Goal: Find specific page/section: Find specific page/section

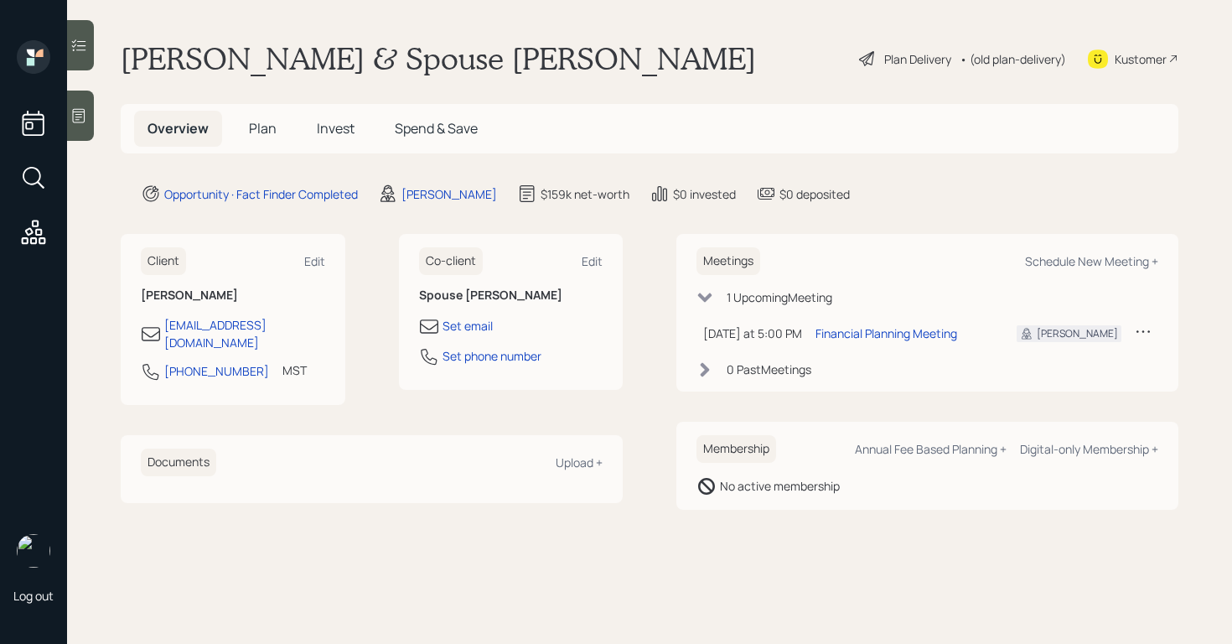
click at [67, 111] on div "Log out [PERSON_NAME] & Spouse [PERSON_NAME] Plan Delivery • (old plan-delivery…" at bounding box center [616, 322] width 1232 height 644
click at [99, 115] on main "[PERSON_NAME] & Spouse [PERSON_NAME] Plan Delivery • (old plan-delivery) Kustom…" at bounding box center [649, 322] width 1165 height 644
click at [94, 115] on div "Log out [PERSON_NAME] & Spouse [PERSON_NAME] Plan Delivery • (old plan-delivery…" at bounding box center [616, 322] width 1232 height 644
click at [88, 116] on div at bounding box center [80, 116] width 27 height 50
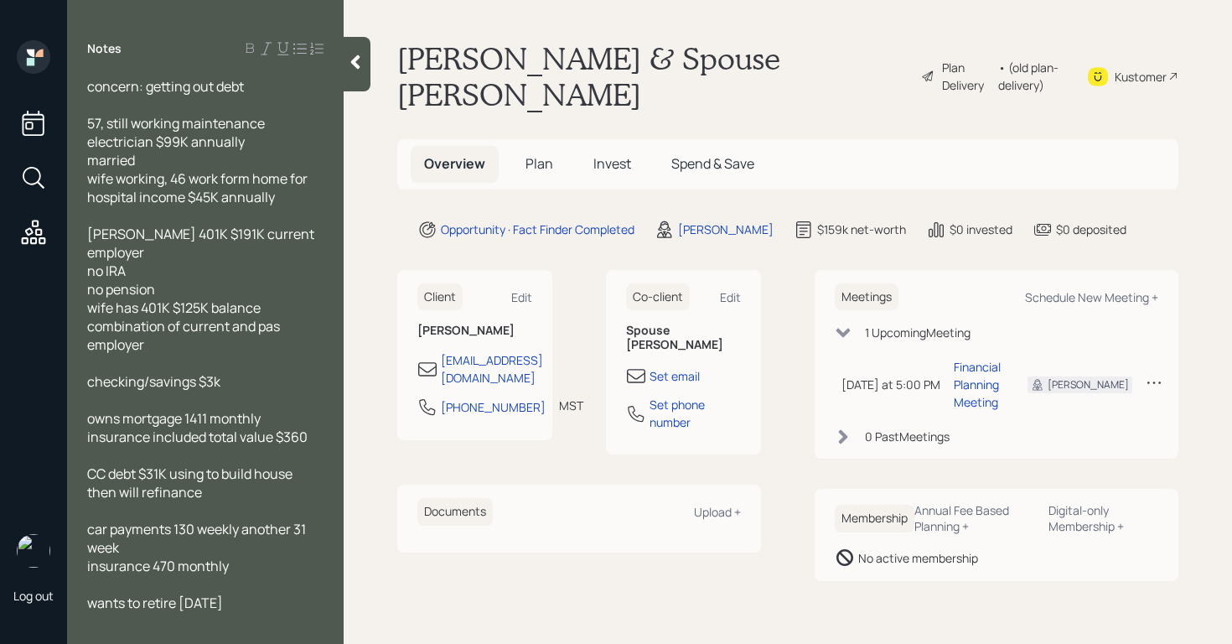
click at [526, 146] on h5 "Plan" at bounding box center [539, 164] width 54 height 36
